Goal: Check status: Check status

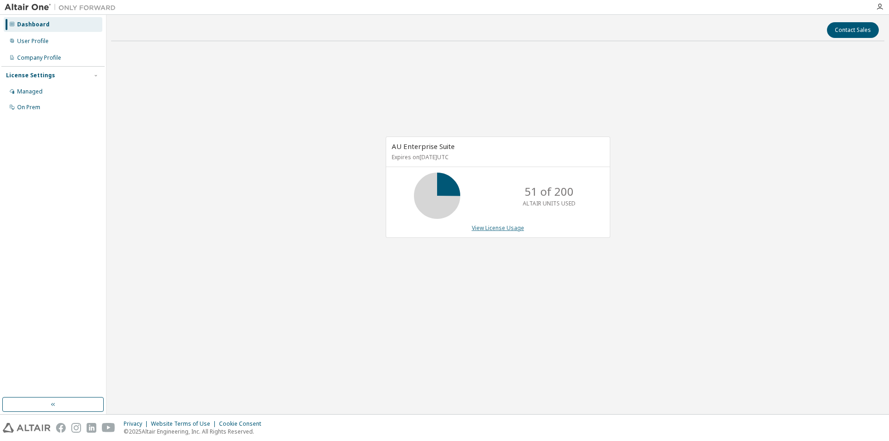
click at [499, 232] on link "View License Usage" at bounding box center [498, 228] width 52 height 8
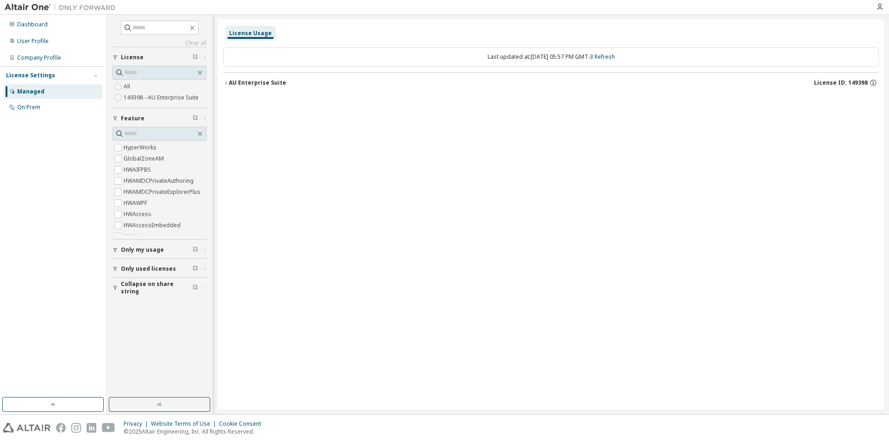
click at [240, 83] on div "AU Enterprise Suite" at bounding box center [257, 82] width 57 height 7
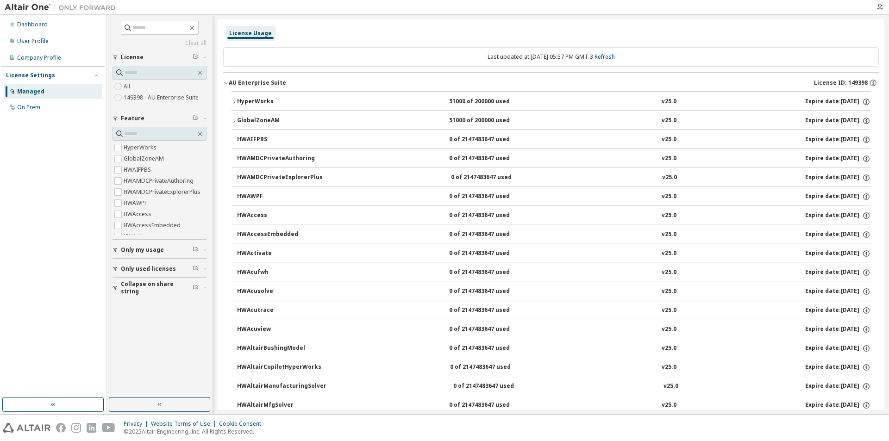
click at [238, 104] on div "HyperWorks" at bounding box center [278, 102] width 83 height 8
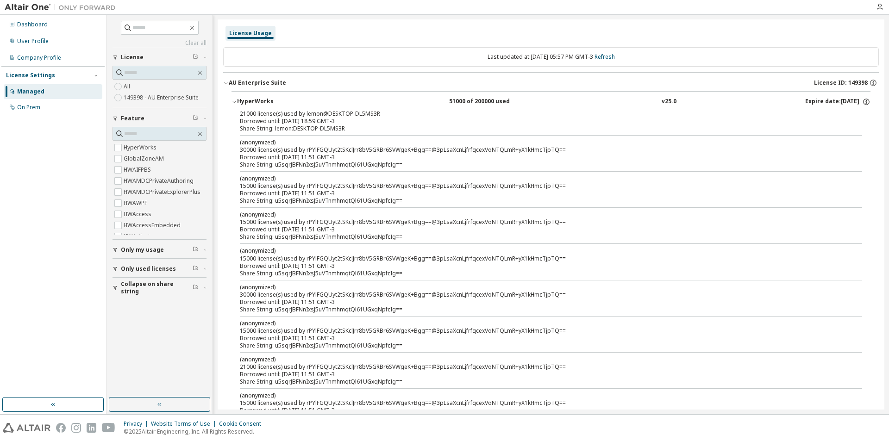
click at [349, 121] on div "Borrowed until: [DATE] 18:59 GMT-3" at bounding box center [540, 121] width 600 height 7
drag, startPoint x: 303, startPoint y: 113, endPoint x: 352, endPoint y: 115, distance: 49.1
click at [352, 115] on div "21000 license(s) used by lemon@DESKTOP-DL5MS3R" at bounding box center [540, 113] width 600 height 7
click at [392, 113] on div "21000 license(s) used by lemon@DESKTOP-DL5MS3R" at bounding box center [540, 113] width 600 height 7
drag, startPoint x: 376, startPoint y: 112, endPoint x: 329, endPoint y: 113, distance: 47.3
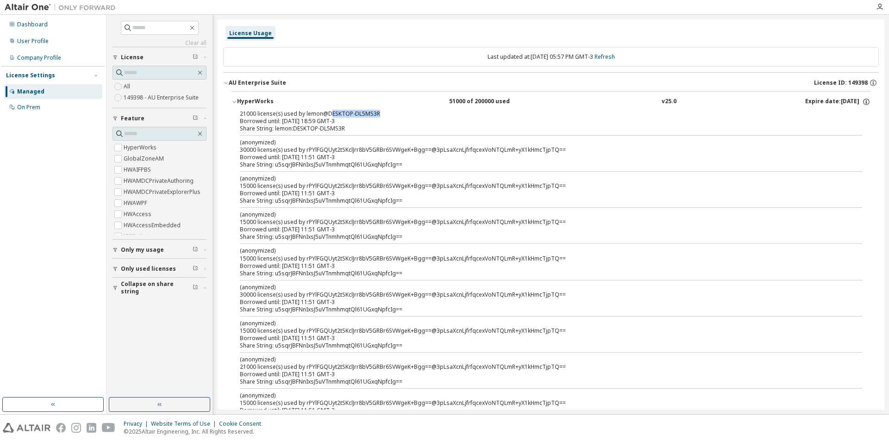
click at [329, 113] on div "21000 license(s) used by lemon@DESKTOP-DL5MS3R" at bounding box center [540, 113] width 600 height 7
click at [396, 125] on div "Borrowed until: [DATE] 18:59 GMT-3" at bounding box center [540, 121] width 600 height 7
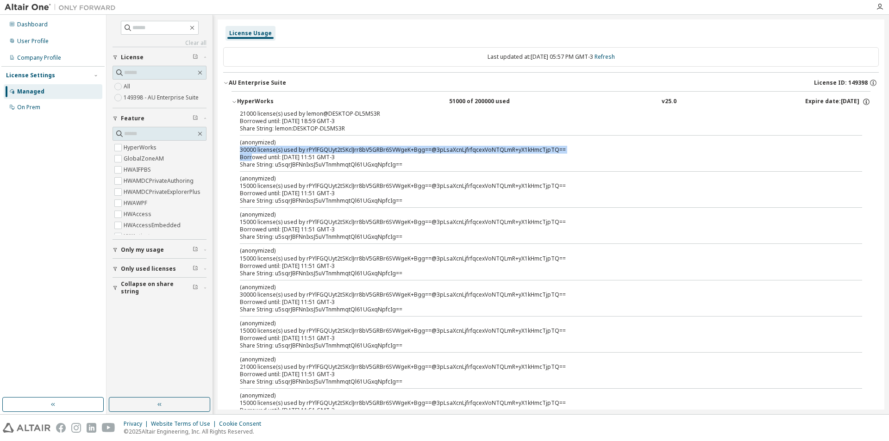
drag, startPoint x: 240, startPoint y: 151, endPoint x: 251, endPoint y: 153, distance: 11.4
click at [251, 153] on div "(anonymized) 30000 license(s) used by rPYlFGQUyt2tSKclJrr8bV5GRBr6SVWgeK+Bgg==@…" at bounding box center [540, 149] width 600 height 23
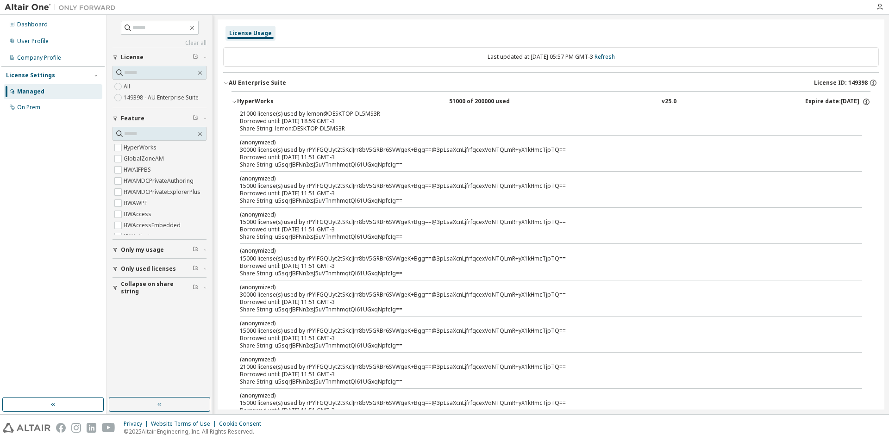
click at [424, 112] on div "21000 license(s) used by lemon@DESKTOP-DL5MS3R" at bounding box center [540, 113] width 600 height 7
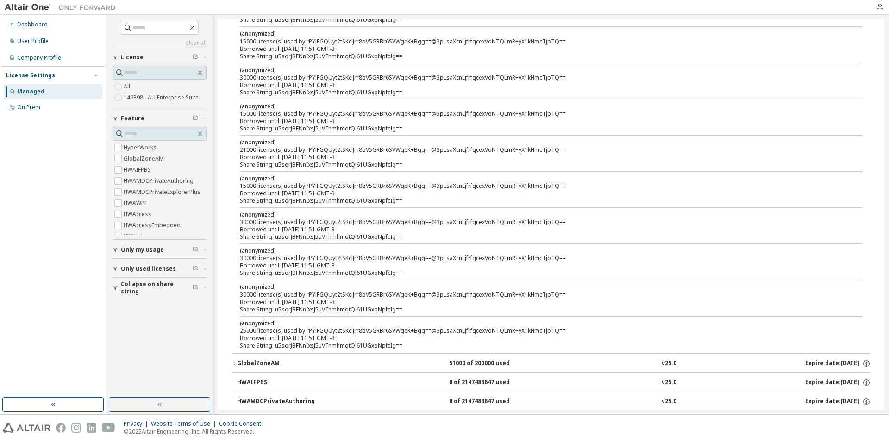
scroll to position [232, 0]
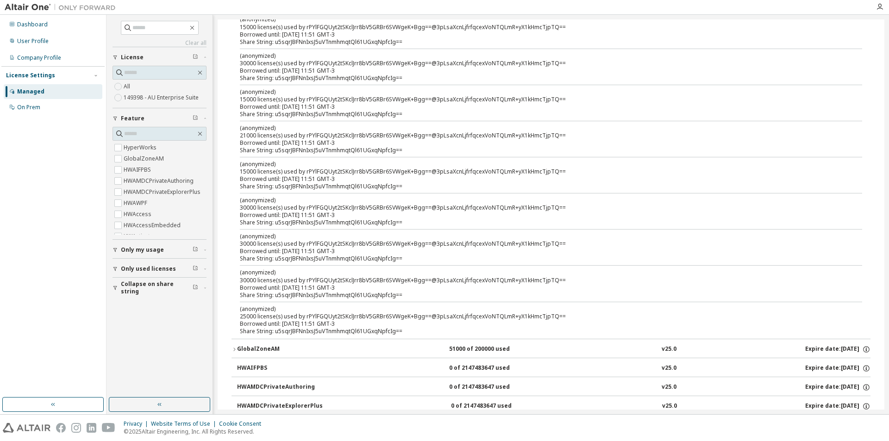
click at [402, 326] on div "Borrowed until: [DATE] 11:51 GMT-3" at bounding box center [540, 324] width 600 height 7
drag, startPoint x: 409, startPoint y: 332, endPoint x: 318, endPoint y: 324, distance: 91.6
click at [318, 324] on div "(anonymized) 25000 license(s) used by rPYlFGQUyt2tSKclJrr8bV5GRBr6SVWgeK+Bgg==@…" at bounding box center [540, 320] width 600 height 30
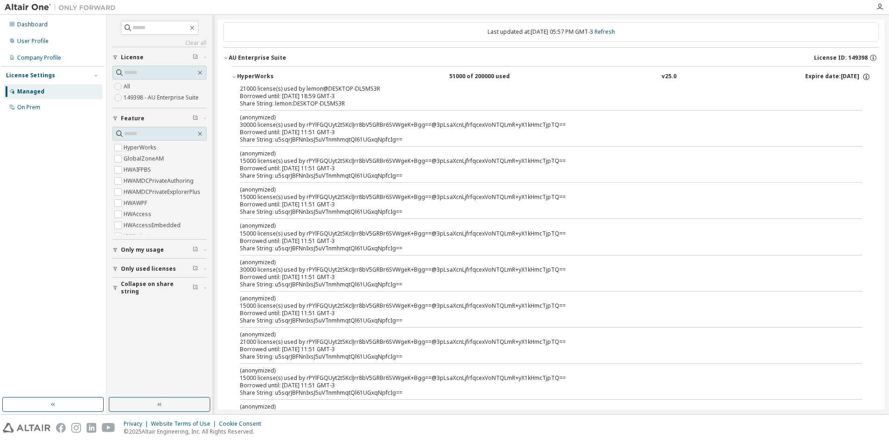
scroll to position [0, 0]
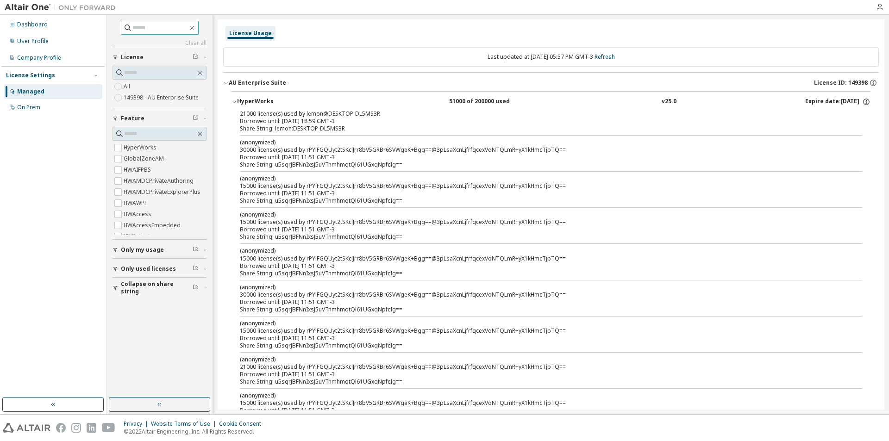
click at [188, 27] on input "text" at bounding box center [160, 27] width 56 height 9
click at [196, 29] on icon "button" at bounding box center [192, 27] width 7 height 7
click at [322, 31] on div "License Usage" at bounding box center [551, 33] width 656 height 17
drag, startPoint x: 309, startPoint y: 121, endPoint x: 282, endPoint y: 122, distance: 27.3
click at [282, 122] on div "Borrowed until: [DATE] 18:59 GMT-3" at bounding box center [540, 121] width 600 height 7
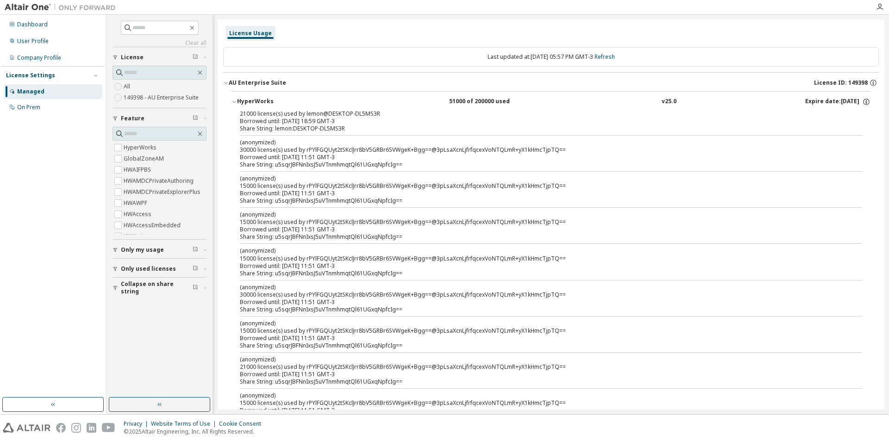
click at [345, 130] on div "Share String: lemon:DESKTOP-DL5MS3R" at bounding box center [540, 128] width 600 height 7
drag, startPoint x: 347, startPoint y: 130, endPoint x: 306, endPoint y: 128, distance: 41.3
click at [306, 128] on div "Share String: lemon:DESKTOP-DL5MS3R" at bounding box center [540, 128] width 600 height 7
drag, startPoint x: 633, startPoint y: 6, endPoint x: 499, endPoint y: 36, distance: 137.2
click at [499, 36] on div "License Usage" at bounding box center [551, 33] width 656 height 17
